Goal: Task Accomplishment & Management: Use online tool/utility

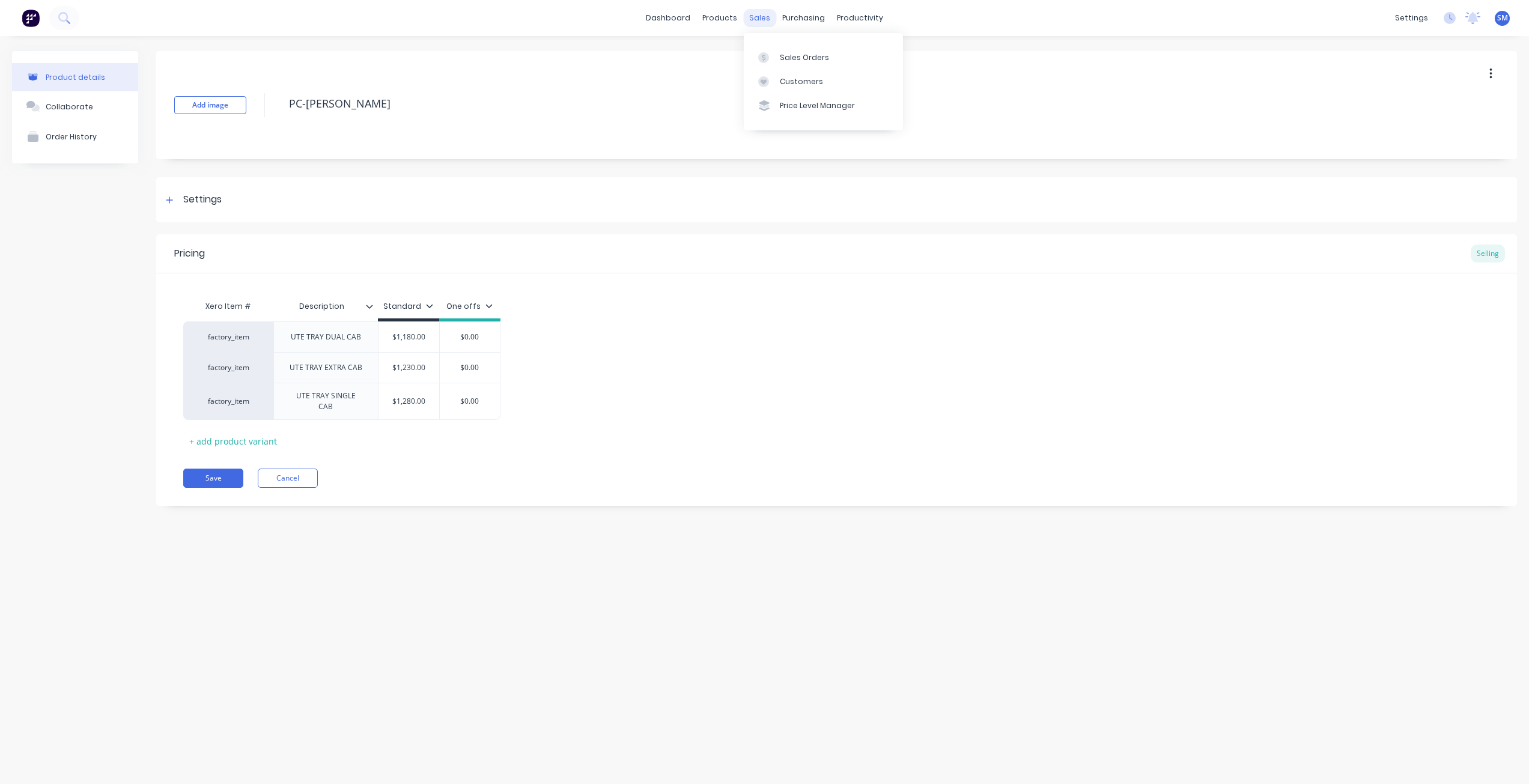
click at [760, 20] on div "sales" at bounding box center [760, 18] width 33 height 18
click at [783, 50] on link "Sales Orders" at bounding box center [824, 57] width 159 height 24
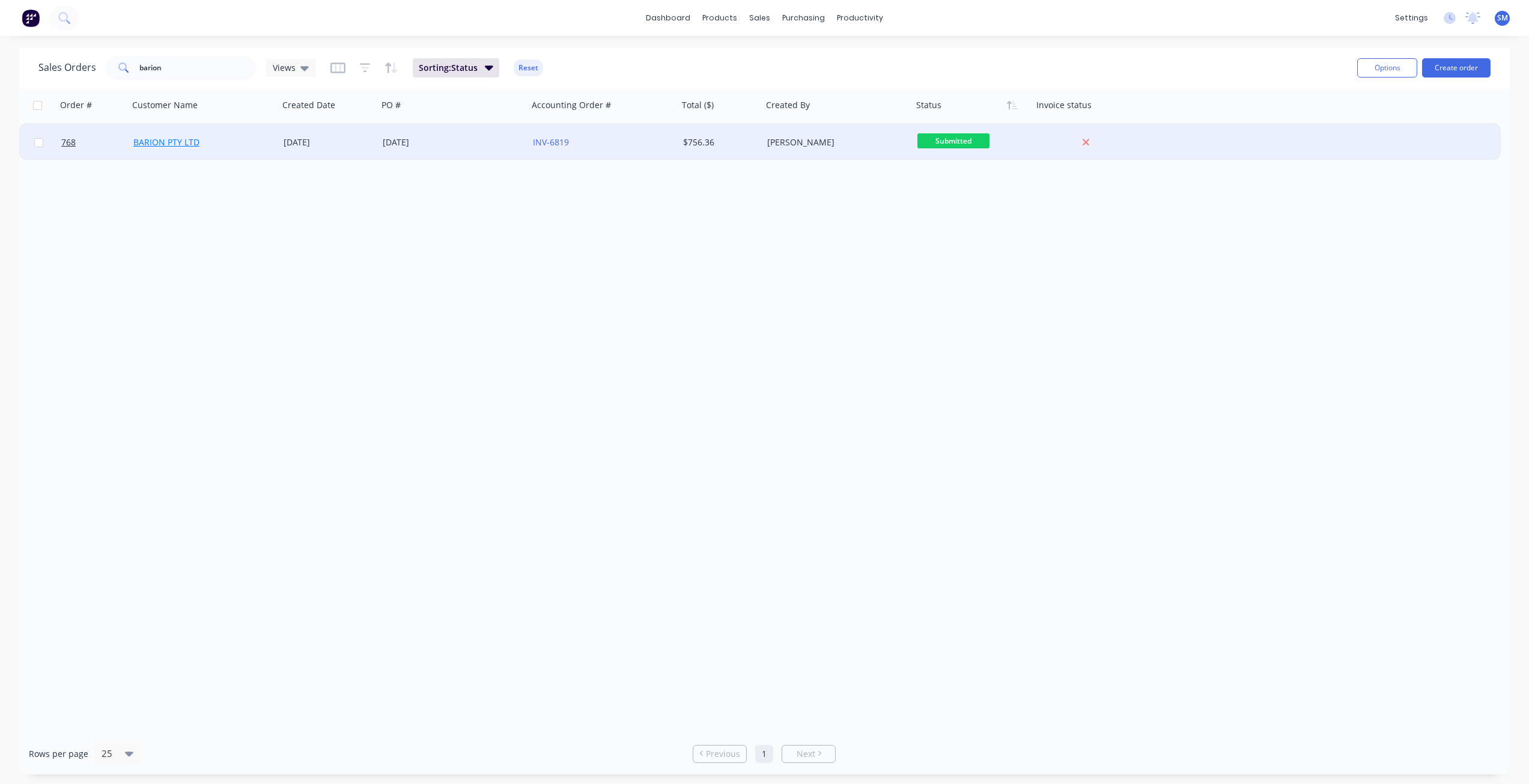
click at [187, 144] on link "BARION PTY LTD" at bounding box center [167, 141] width 66 height 11
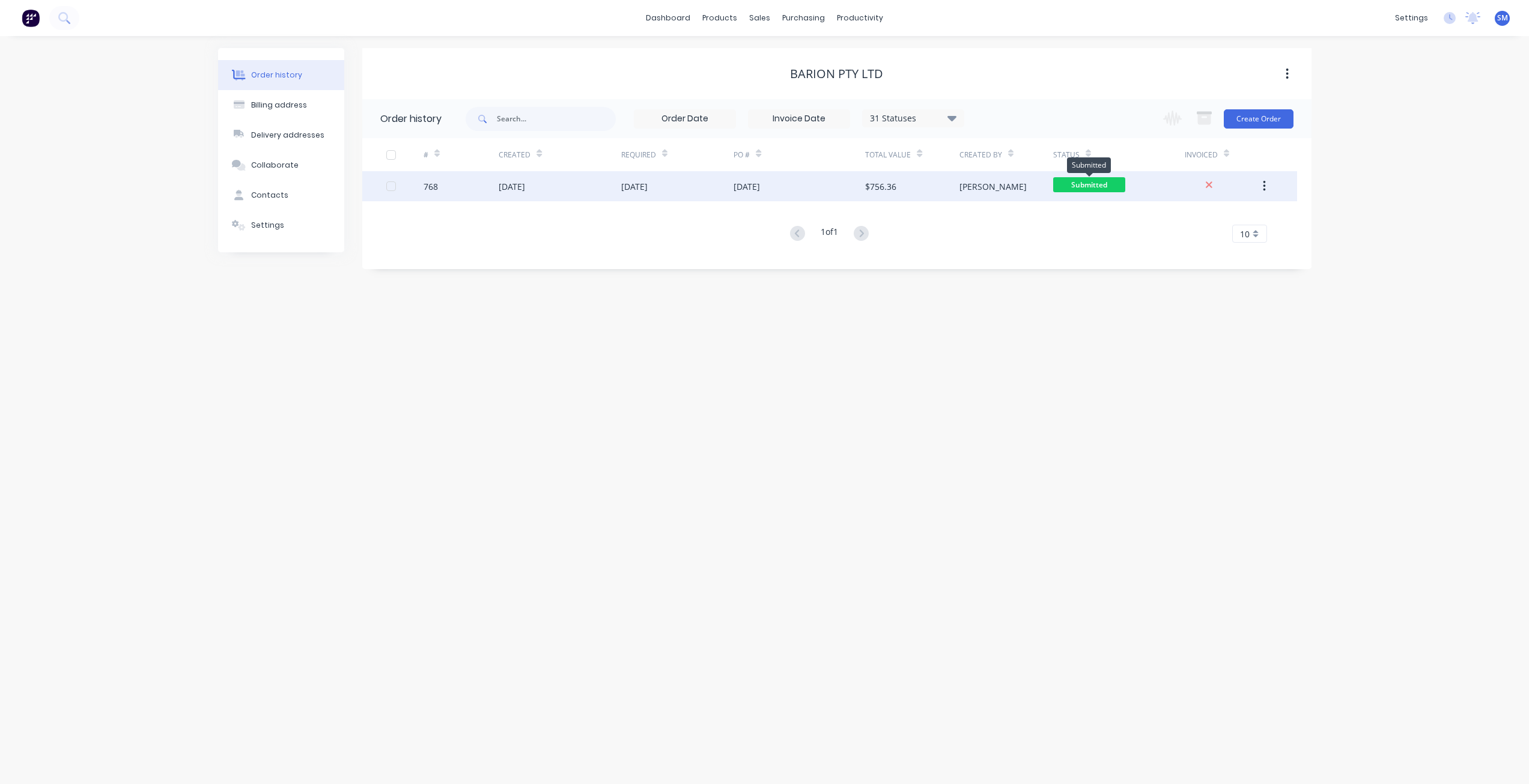
click at [1067, 180] on span "Submitted" at bounding box center [1089, 185] width 72 height 15
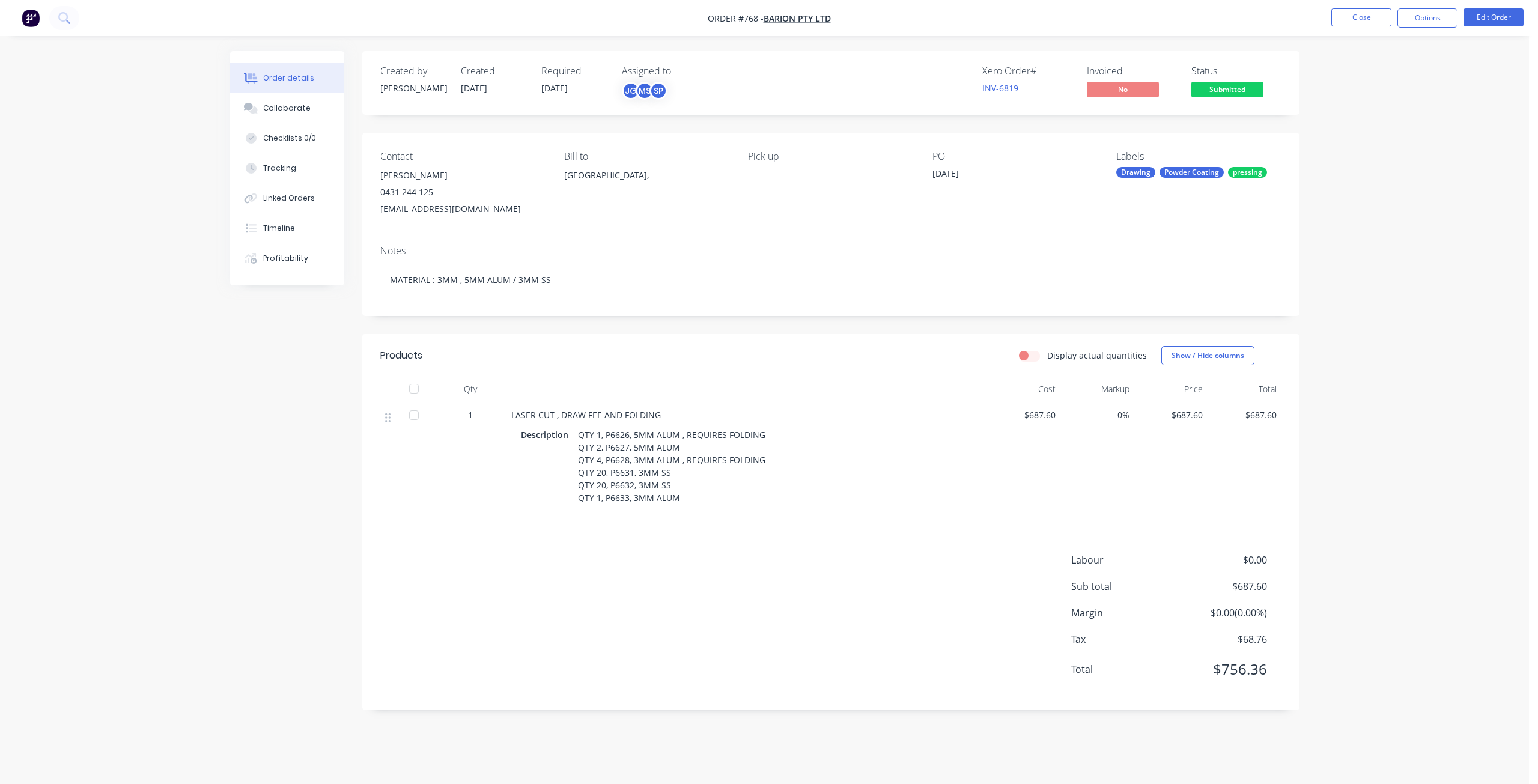
click at [1219, 89] on span "Submitted" at bounding box center [1227, 89] width 72 height 15
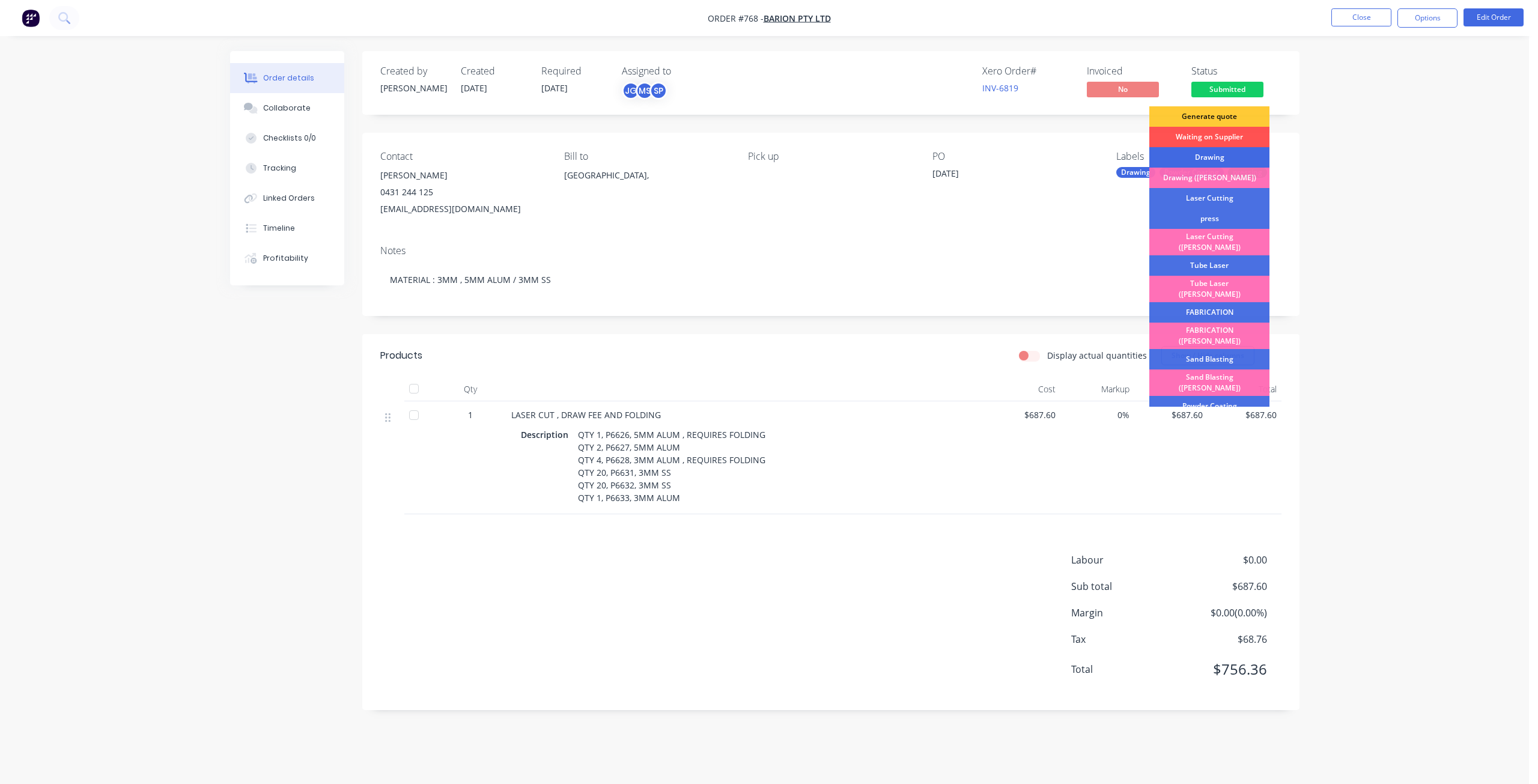
click at [1208, 157] on div "Drawing" at bounding box center [1209, 157] width 120 height 20
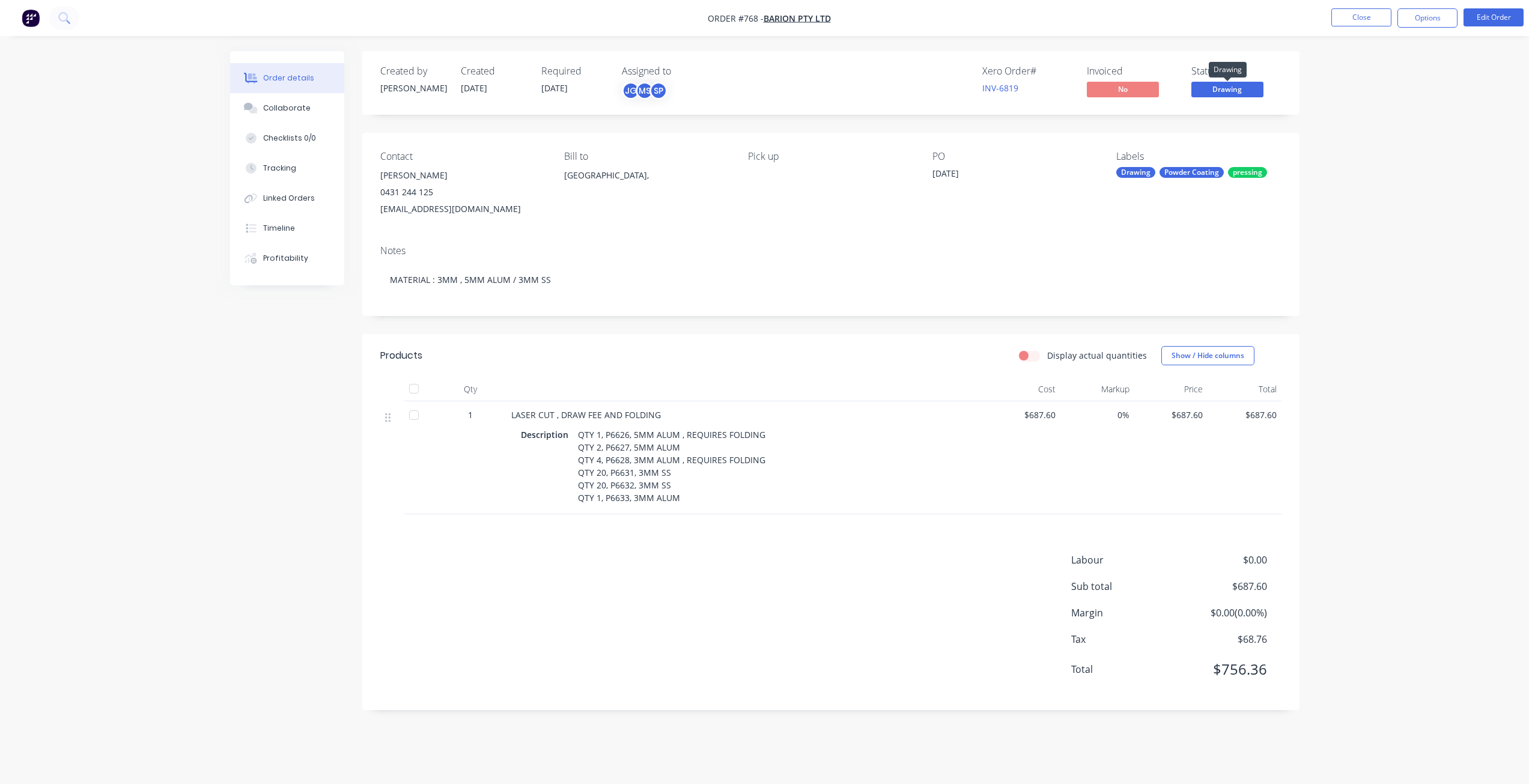
click at [1233, 93] on span "Drawing" at bounding box center [1227, 89] width 72 height 15
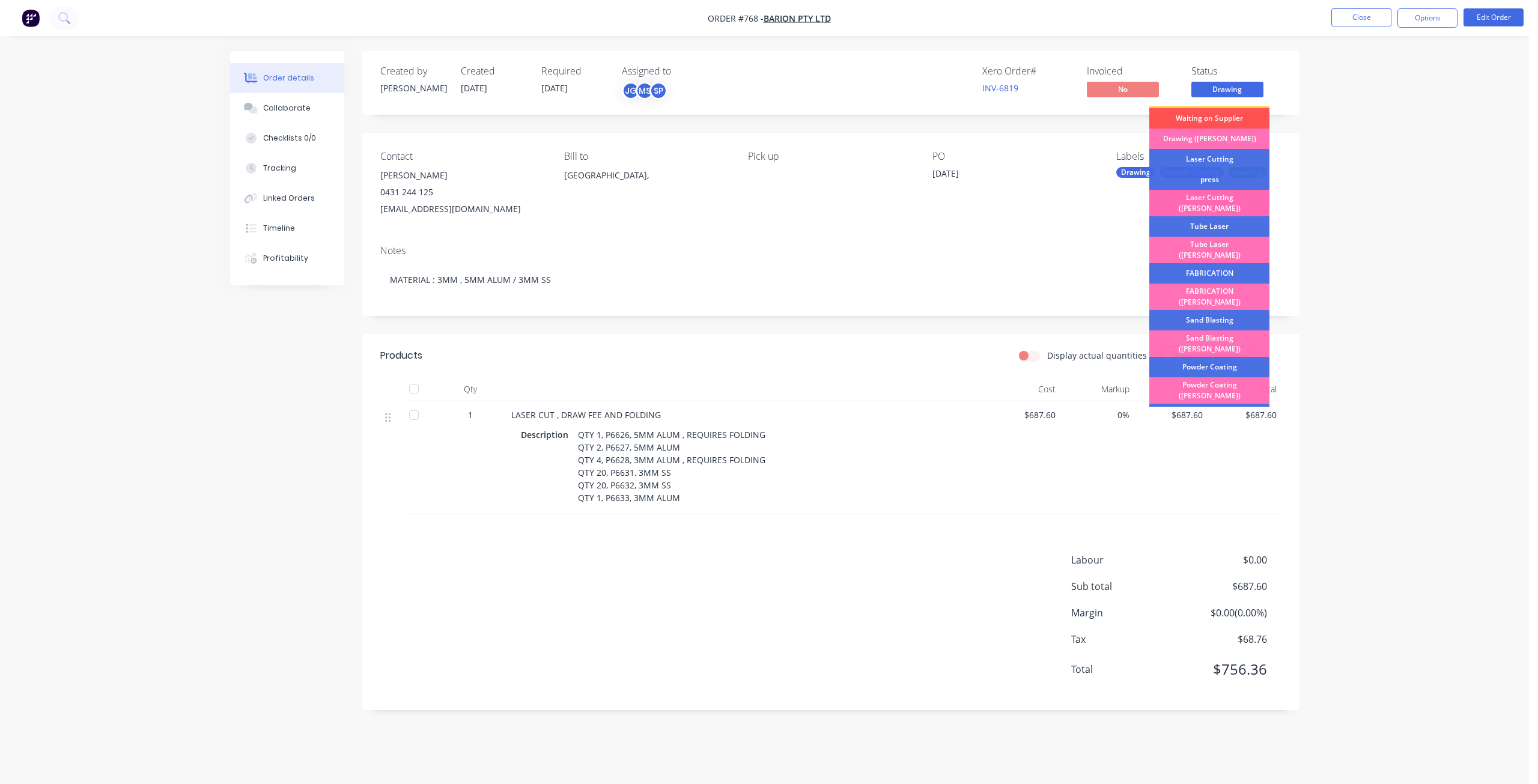
scroll to position [60, 0]
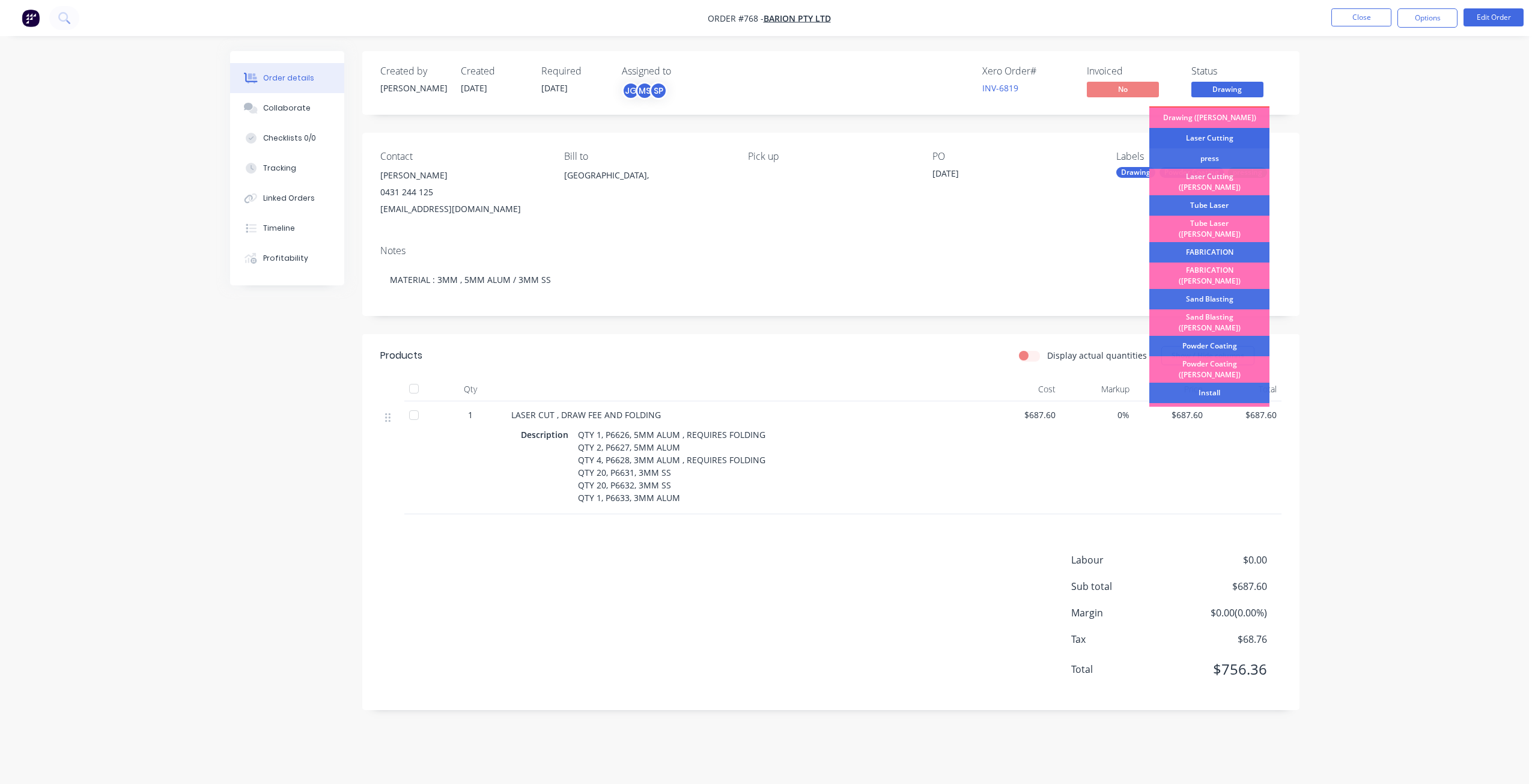
click at [1205, 138] on div "Laser Cutting" at bounding box center [1209, 138] width 120 height 20
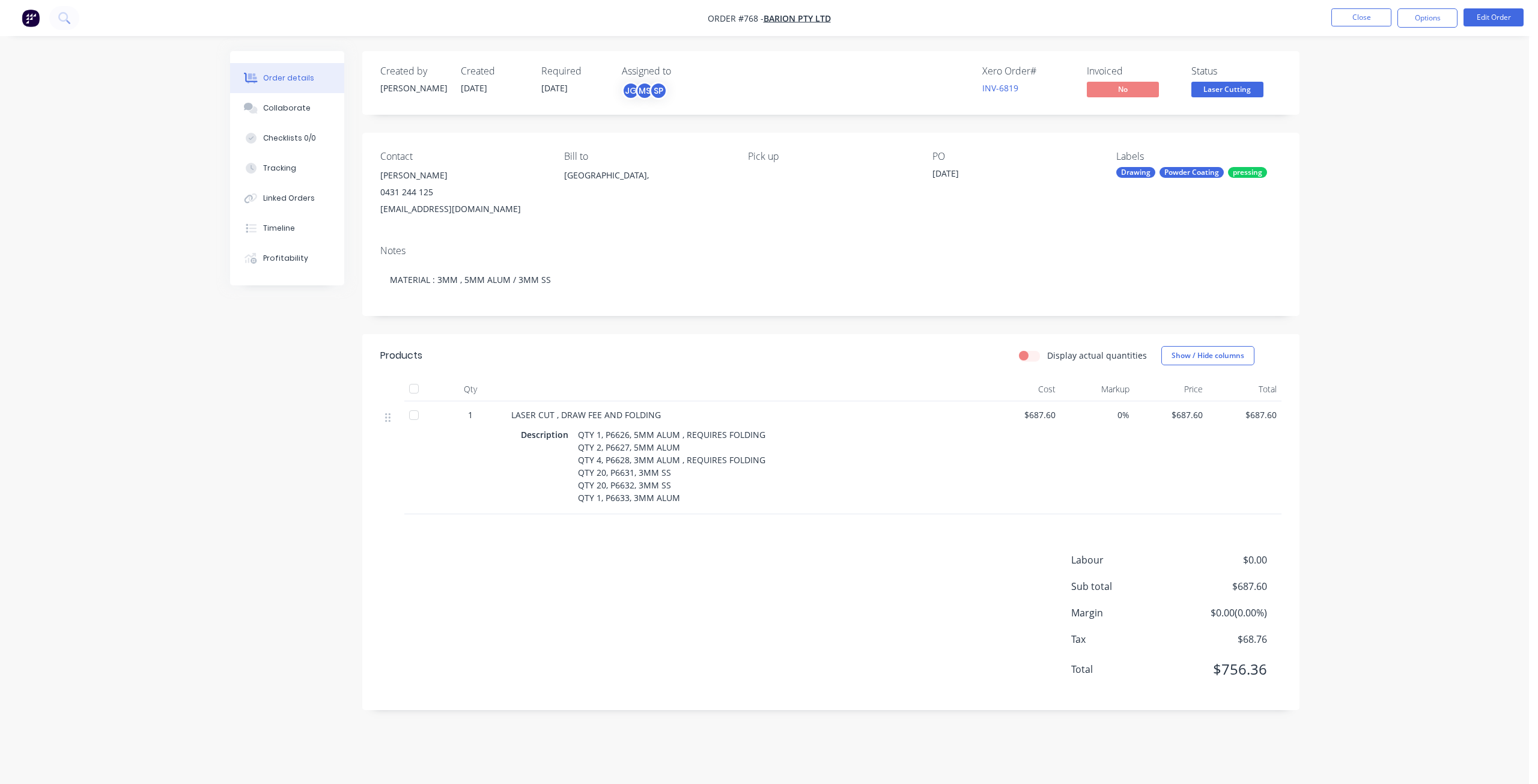
click at [1218, 94] on span "Laser Cutting" at bounding box center [1227, 89] width 72 height 15
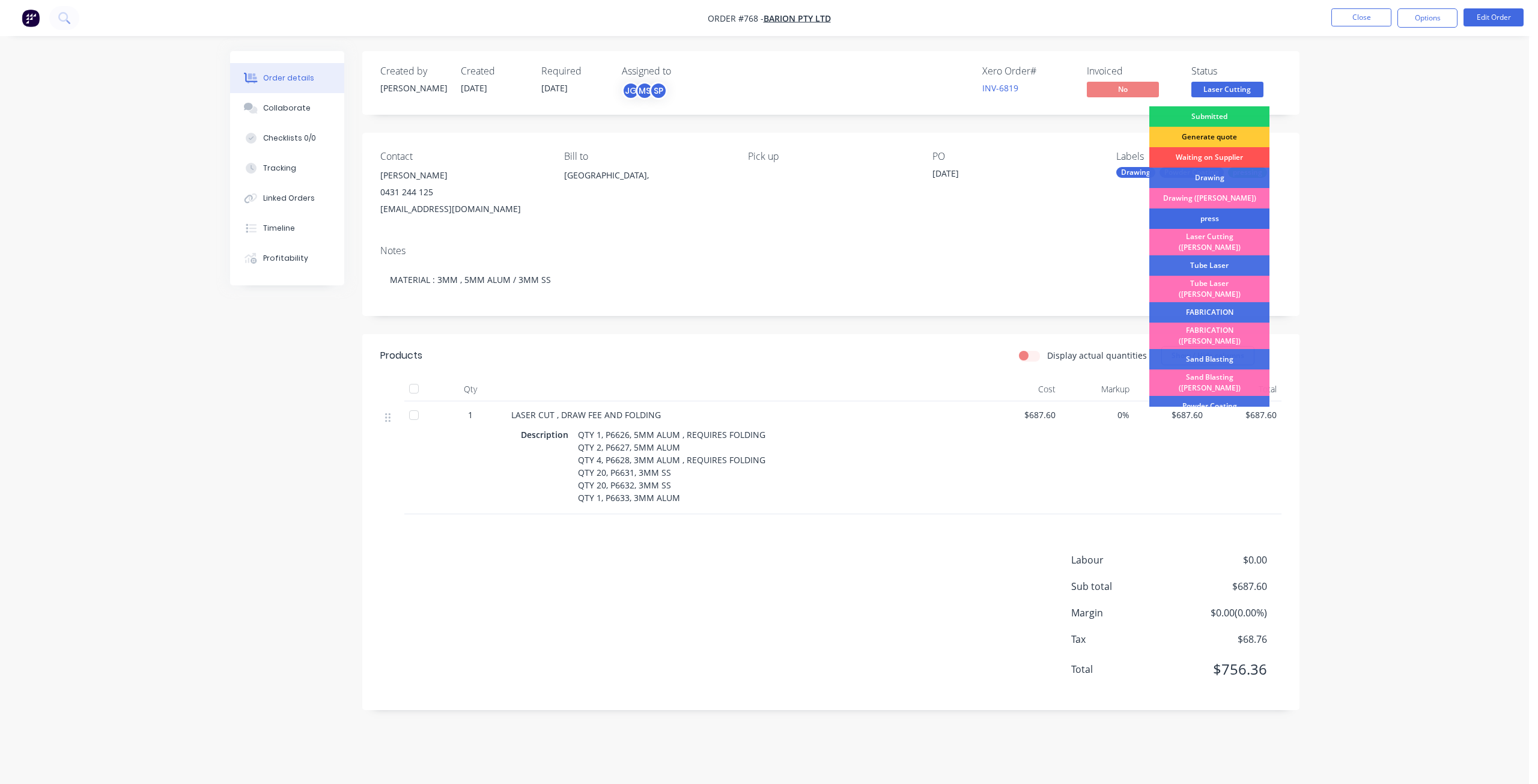
click at [1201, 217] on div "press" at bounding box center [1209, 219] width 120 height 20
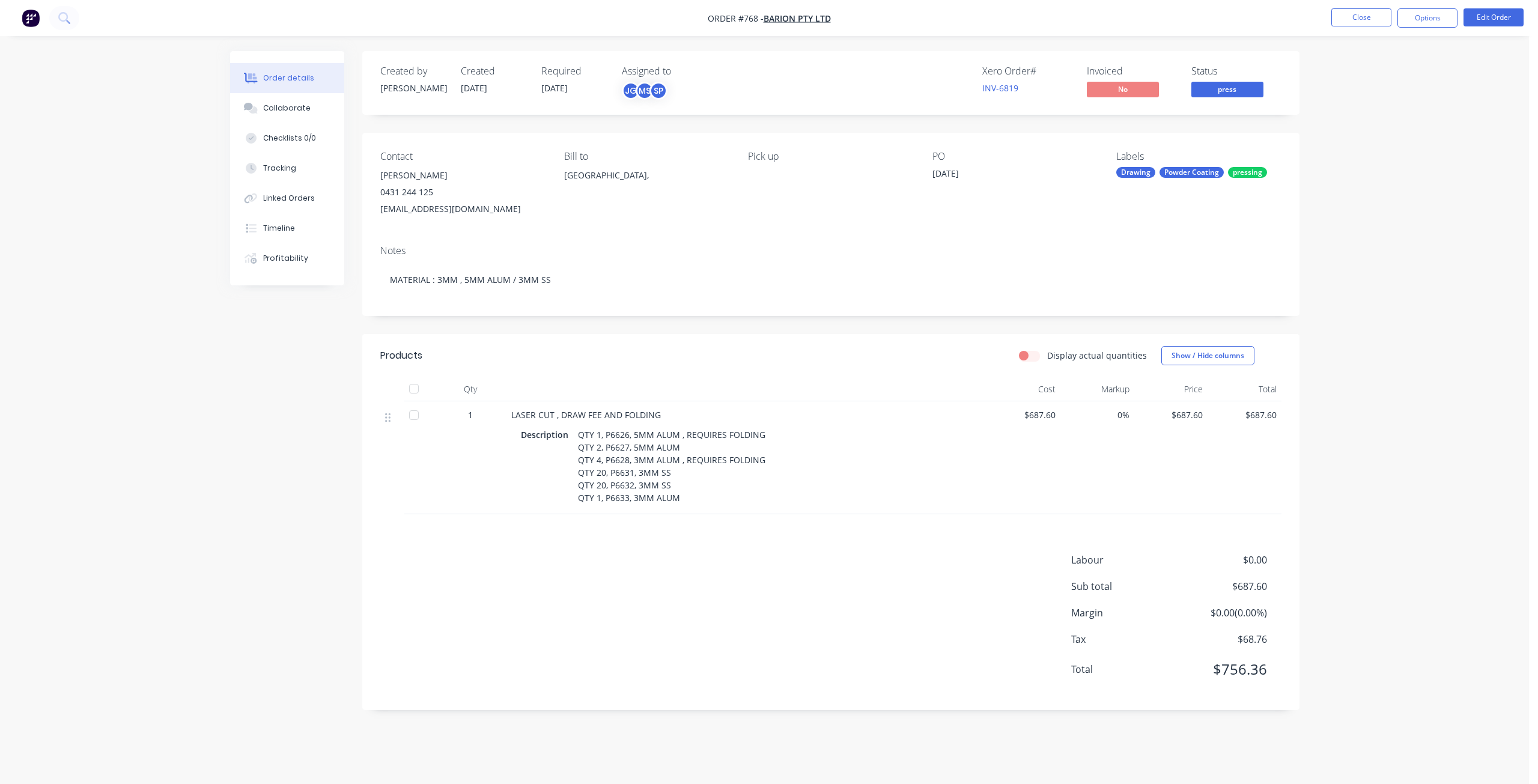
click at [1229, 92] on span "press" at bounding box center [1227, 89] width 72 height 15
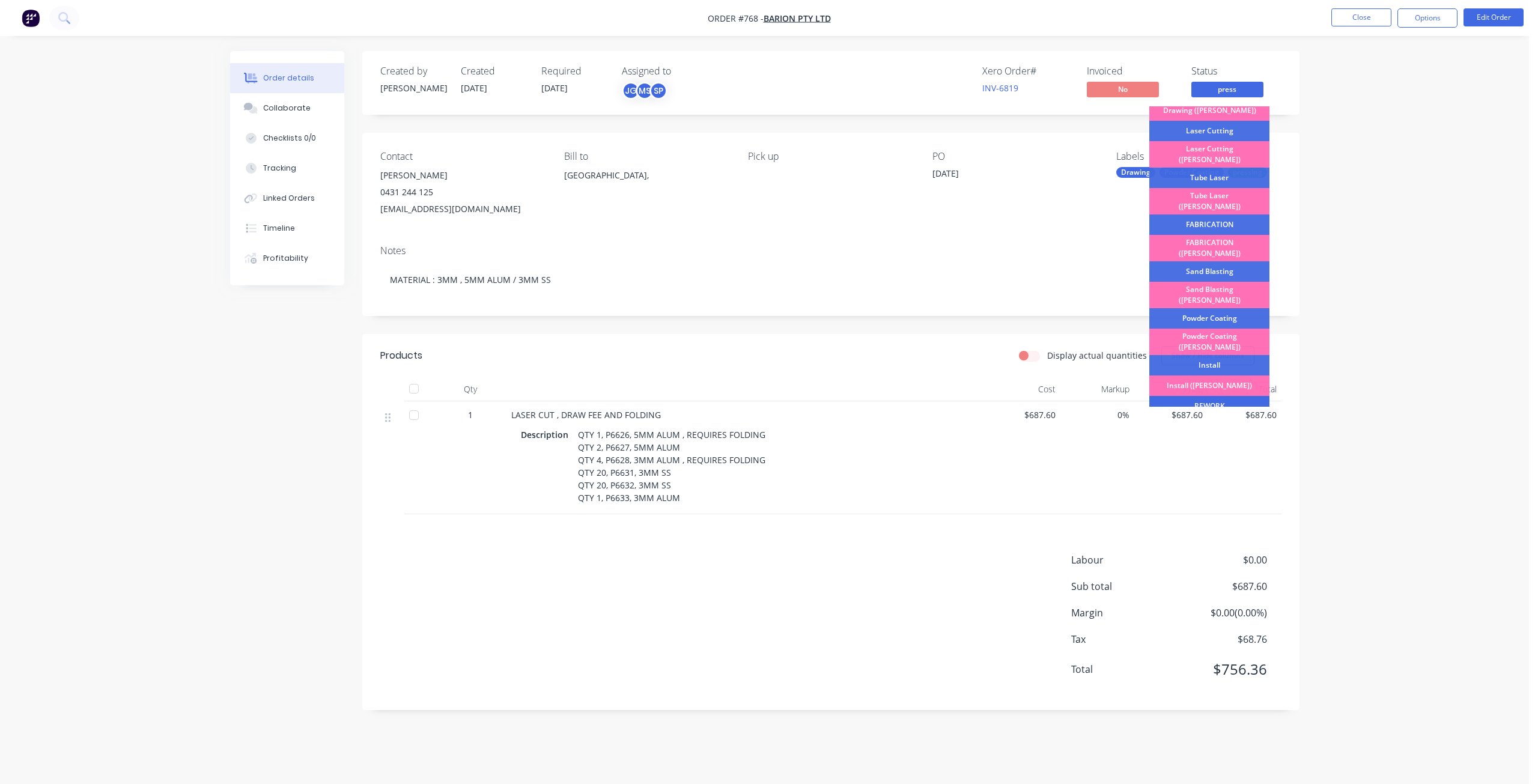
scroll to position [210, 0]
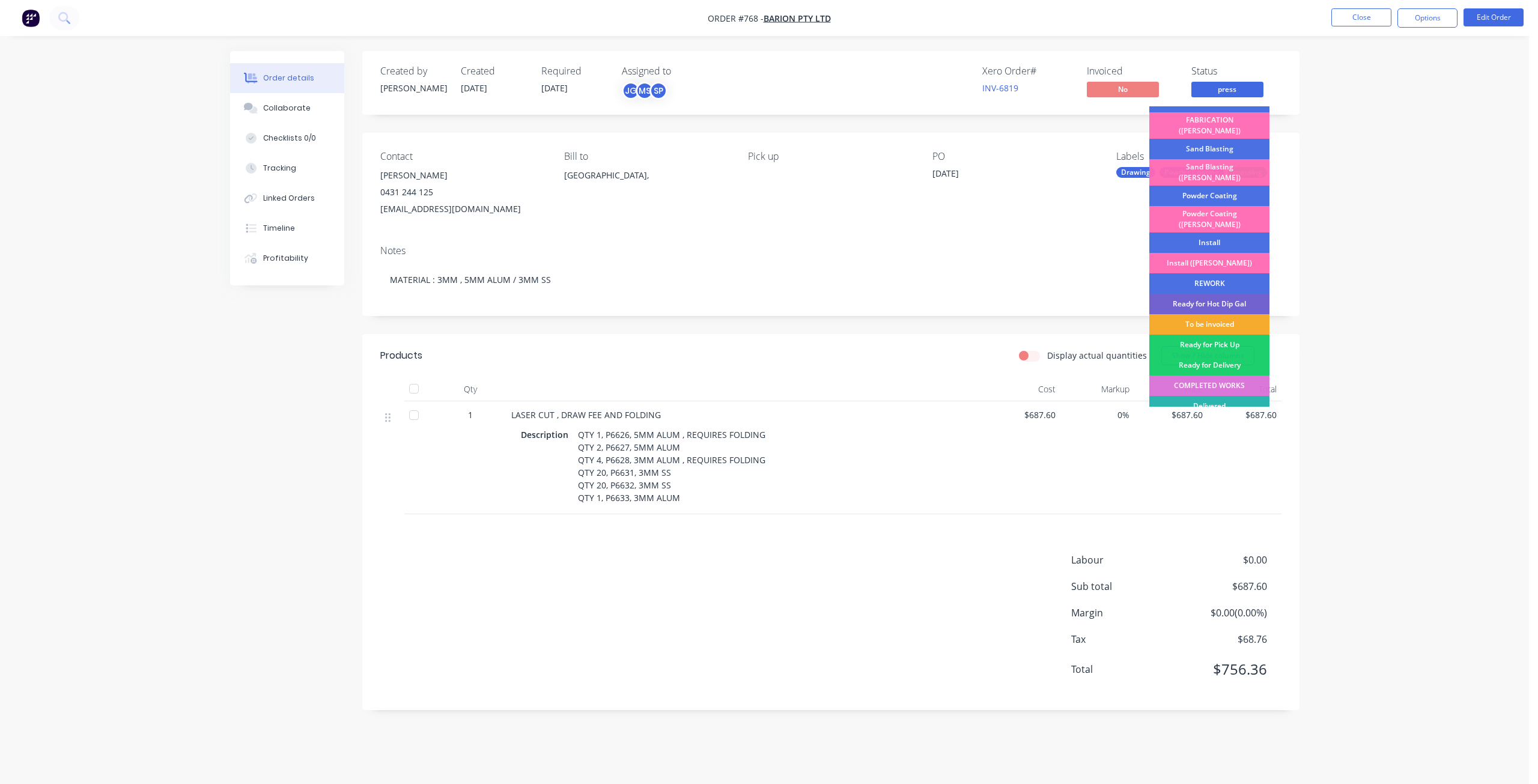
click at [1205, 314] on div "To be invoiced" at bounding box center [1209, 324] width 120 height 20
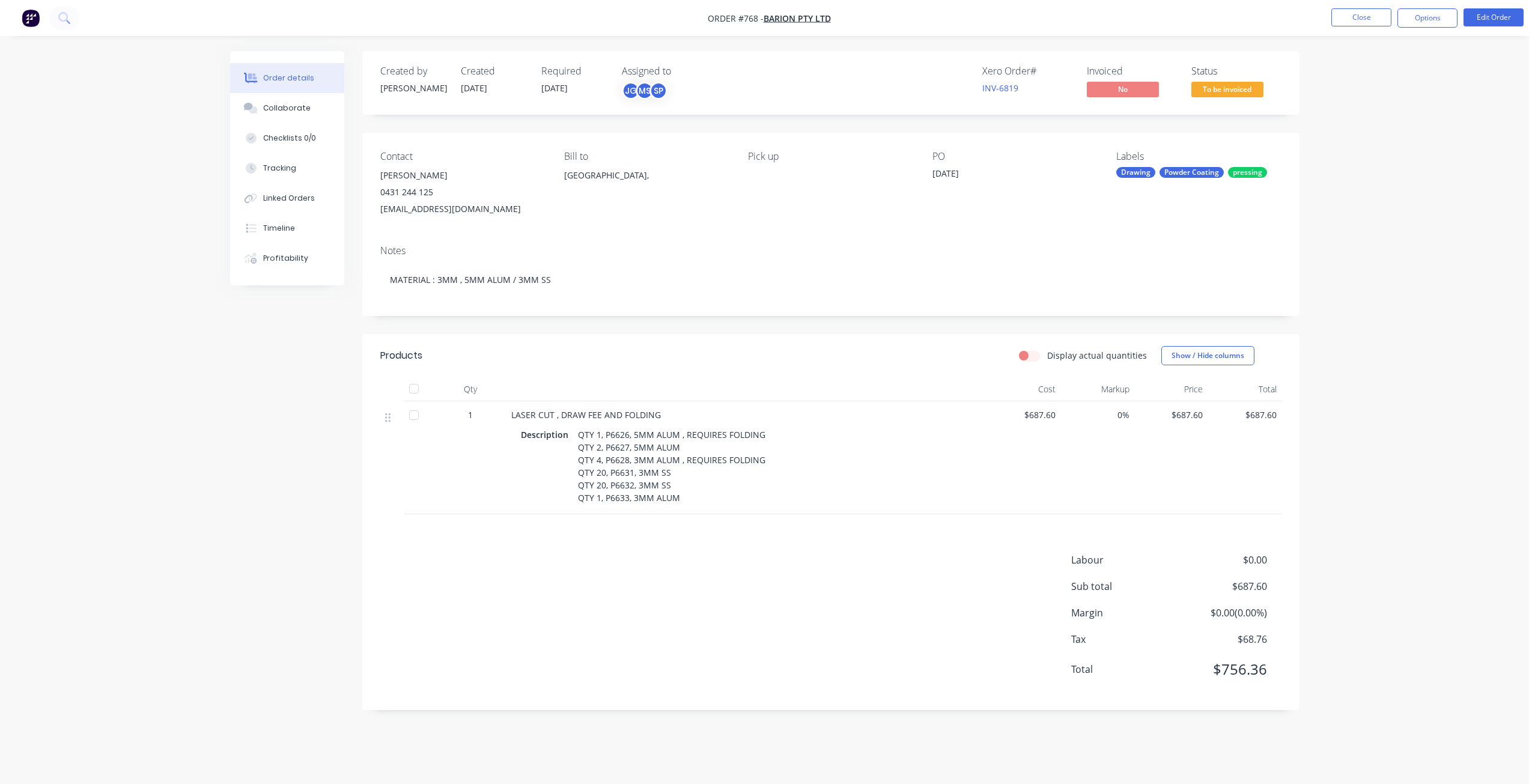
click at [1233, 94] on span "To be invoiced" at bounding box center [1227, 89] width 72 height 15
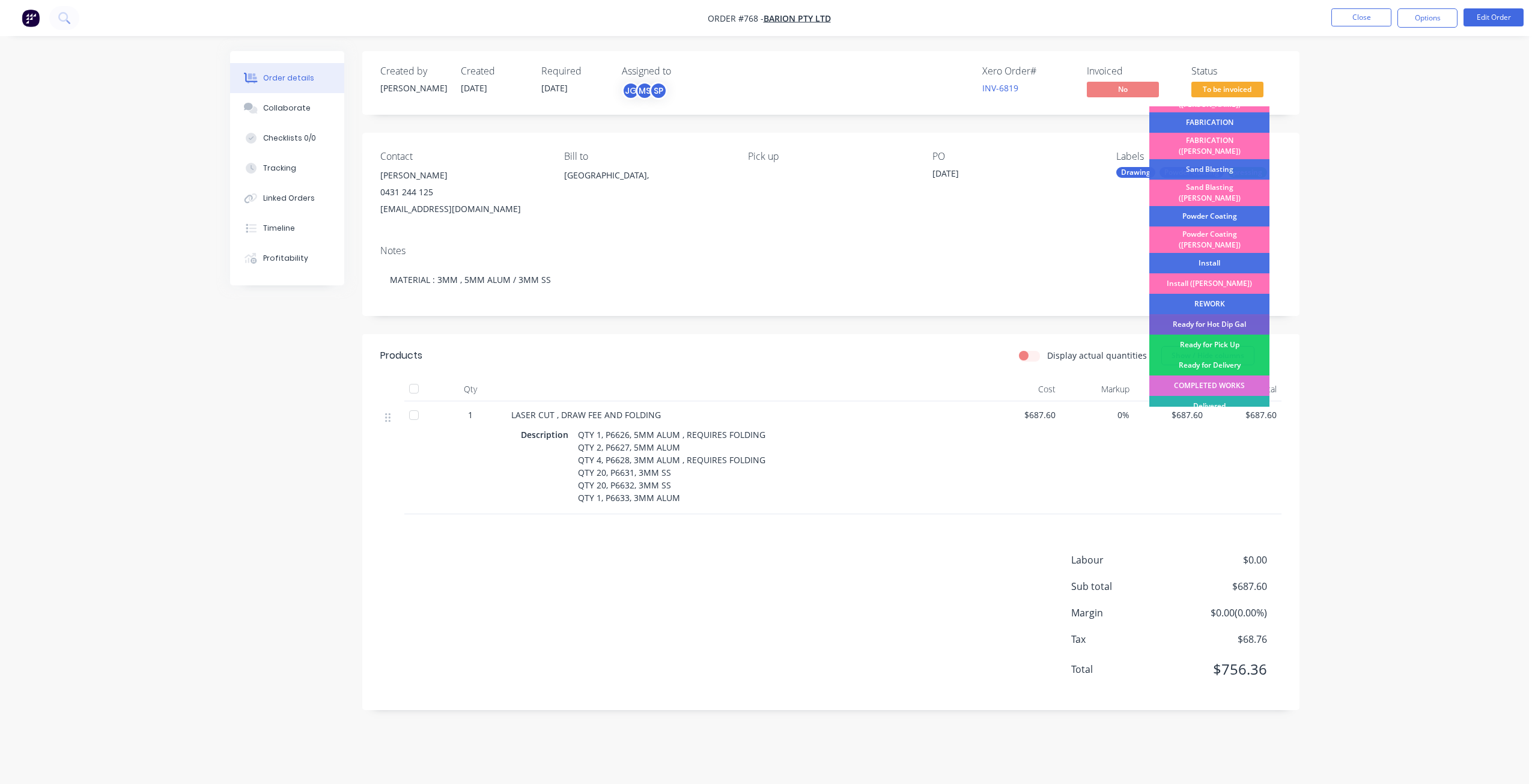
click at [1212, 375] on div "COMPLETED WORKS" at bounding box center [1209, 386] width 120 height 20
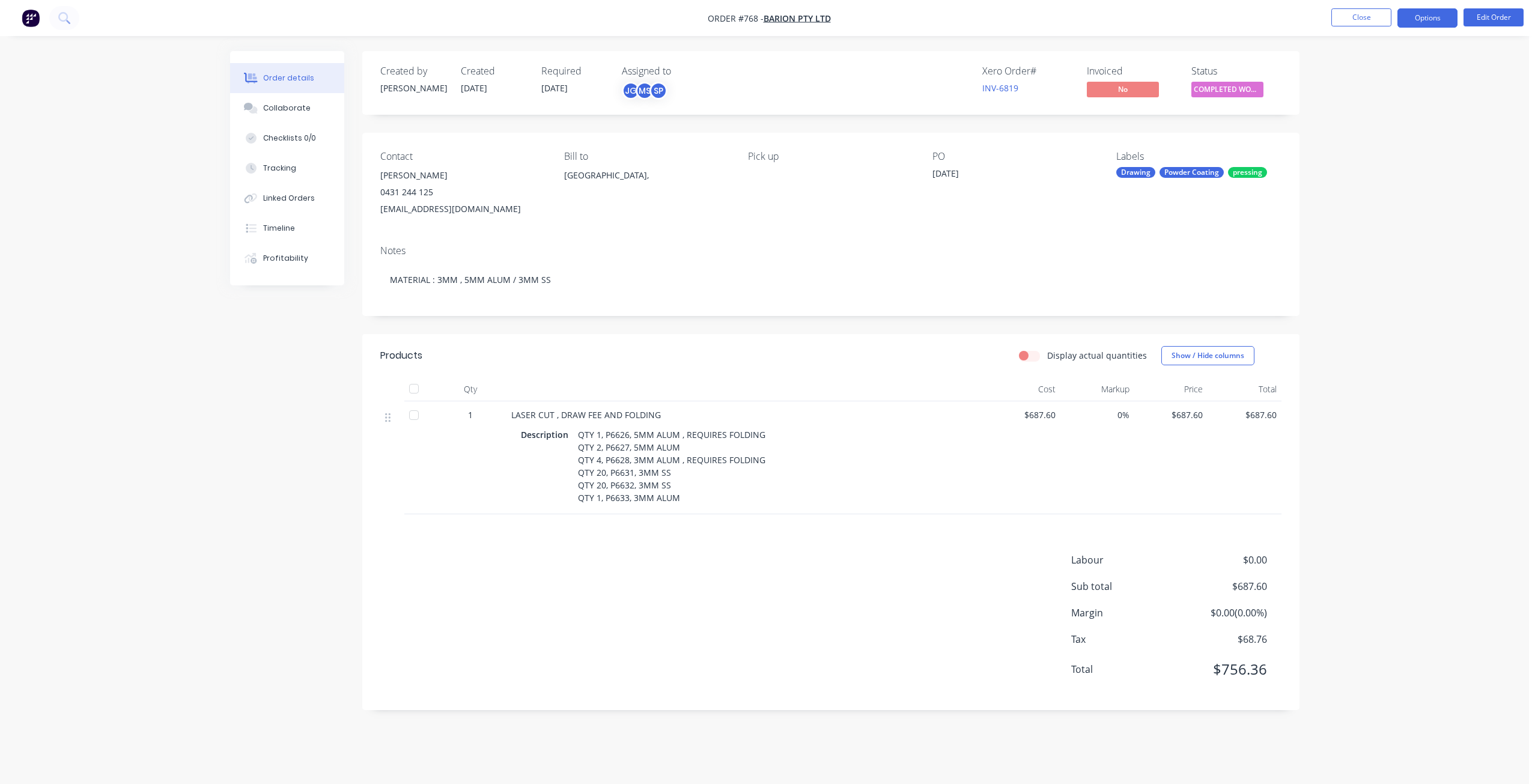
click at [1422, 21] on button "Options" at bounding box center [1427, 18] width 60 height 20
click at [1350, 72] on div "Invoice" at bounding box center [1392, 72] width 111 height 17
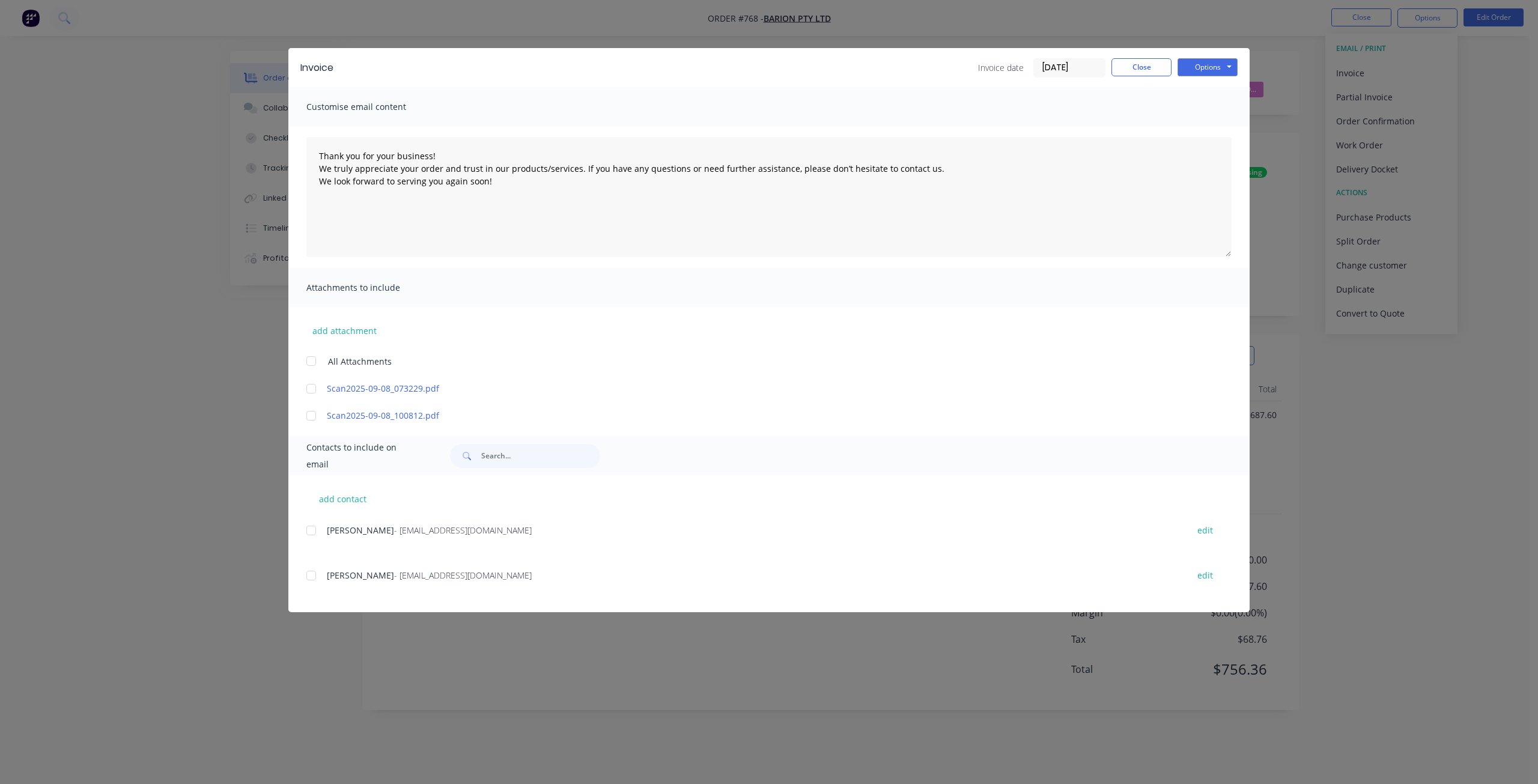
click at [309, 528] on div at bounding box center [311, 530] width 24 height 24
click at [1205, 71] on button "Options" at bounding box center [1208, 66] width 60 height 18
click at [1214, 134] on button "Email" at bounding box center [1216, 128] width 77 height 20
type textarea "Thank you for your business! We truly appreciate your order and trust in our pr…"
